Goal: Information Seeking & Learning: Learn about a topic

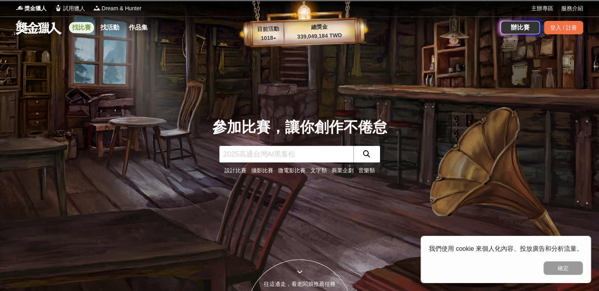
click at [85, 29] on link "找比賽" at bounding box center [81, 27] width 25 height 11
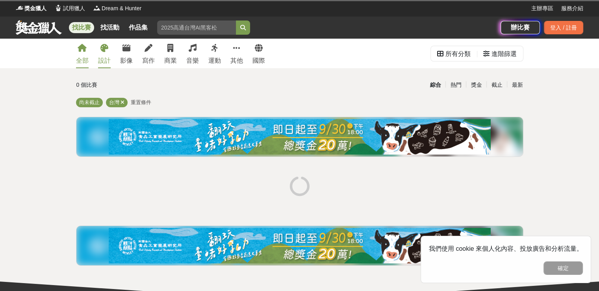
click at [107, 57] on div "設計" at bounding box center [104, 60] width 13 height 9
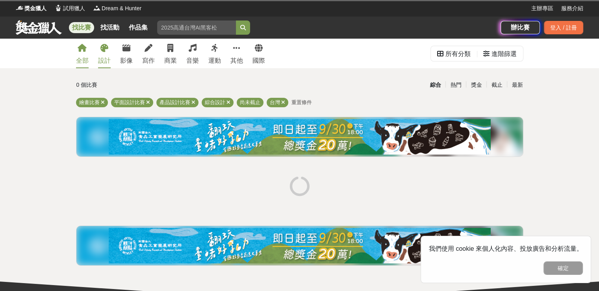
click at [81, 52] on link "全部" at bounding box center [82, 54] width 13 height 30
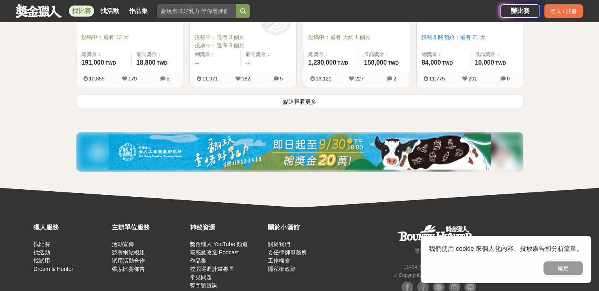
scroll to position [1068, 0]
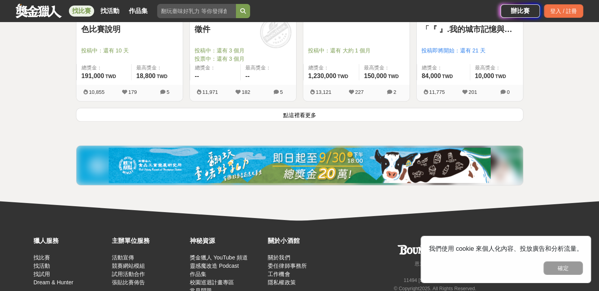
click at [313, 117] on button "點這裡看更多" at bounding box center [299, 115] width 447 height 14
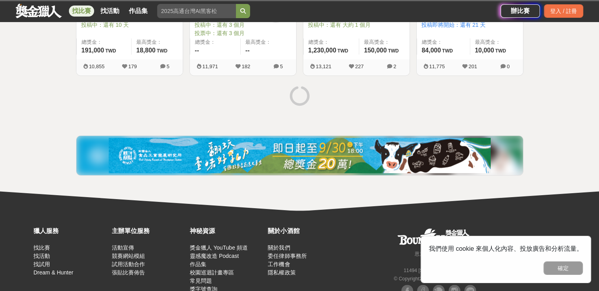
scroll to position [1123, 0]
